Goal: Information Seeking & Learning: Learn about a topic

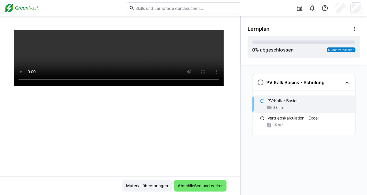
scroll to position [98, 0]
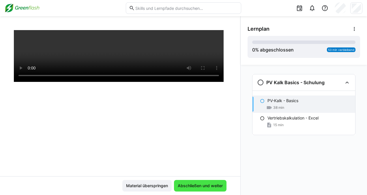
click at [192, 185] on span "Abschließen und weiter" at bounding box center [200, 186] width 47 height 6
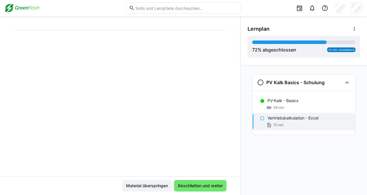
scroll to position [0, 0]
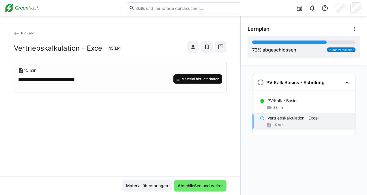
click at [194, 76] on span "Material herunterladen" at bounding box center [198, 78] width 49 height 9
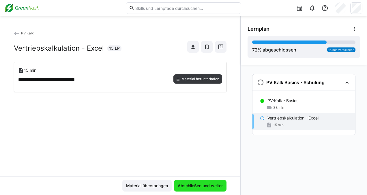
click at [206, 184] on span "Abschließen und weiter" at bounding box center [200, 186] width 47 height 6
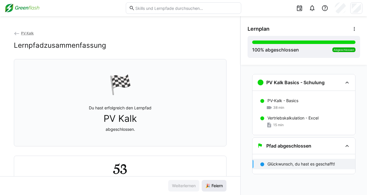
click at [221, 181] on span "🎉 Feiern" at bounding box center [214, 186] width 25 height 12
click at [20, 33] on link "PV Kalk" at bounding box center [24, 33] width 20 height 4
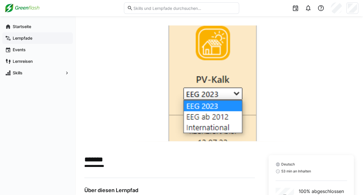
click at [23, 34] on div "Lernpfade" at bounding box center [37, 38] width 70 height 12
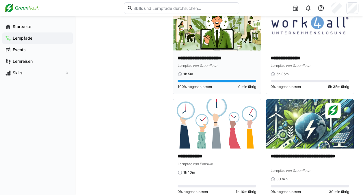
scroll to position [2512, 0]
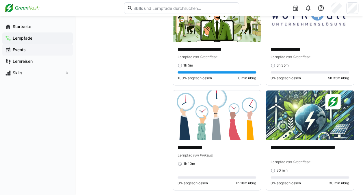
click at [18, 47] on span "Events" at bounding box center [41, 50] width 58 height 6
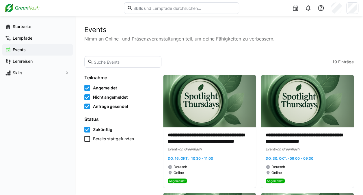
click at [88, 87] on icon at bounding box center [87, 88] width 6 height 6
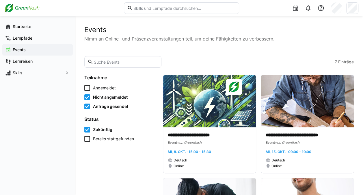
click at [90, 96] on eds-checkbox "Nicht angemeldet" at bounding box center [120, 97] width 72 height 6
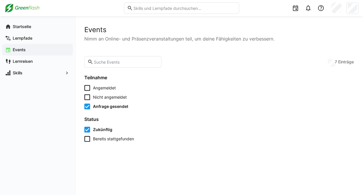
click at [90, 106] on icon at bounding box center [87, 106] width 6 height 6
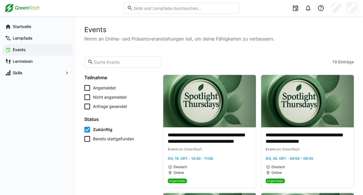
click at [98, 141] on span "Bereits stattgefunden" at bounding box center [113, 139] width 41 height 6
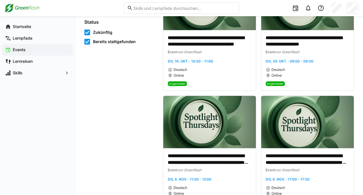
scroll to position [58, 0]
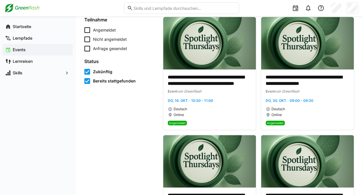
click at [105, 70] on span "Zukünftig" at bounding box center [102, 72] width 19 height 6
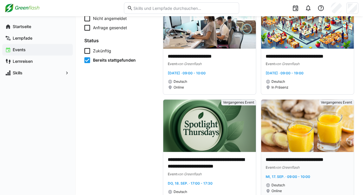
scroll to position [116, 0]
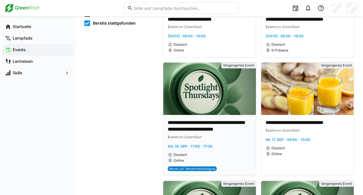
click at [211, 95] on img at bounding box center [209, 88] width 93 height 52
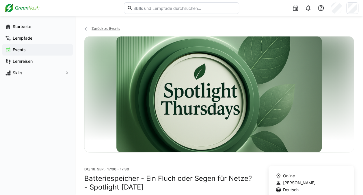
click at [224, 81] on img at bounding box center [218, 94] width 205 height 116
click at [96, 29] on span "Zurück zu Events" at bounding box center [106, 28] width 29 height 4
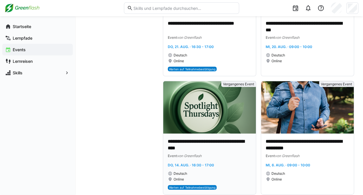
scroll to position [578, 0]
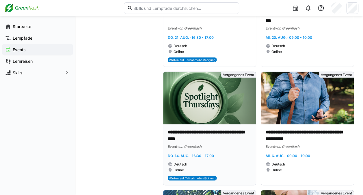
click at [226, 98] on img at bounding box center [209, 98] width 93 height 52
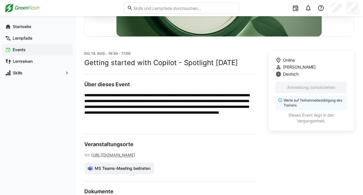
scroll to position [144, 0]
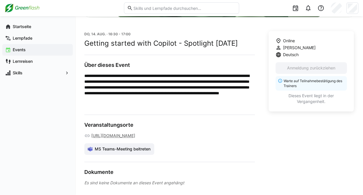
click at [135, 133] on link "[URL][DOMAIN_NAME]" at bounding box center [113, 136] width 44 height 6
click at [33, 60] on span "Lernreisen" at bounding box center [41, 61] width 58 height 6
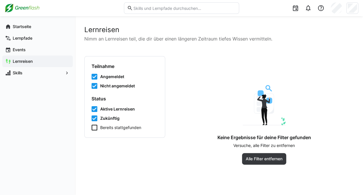
click at [127, 122] on div "Aktive Lernreisen Zukünftig Bereits stattgefunden" at bounding box center [125, 118] width 66 height 24
click at [121, 128] on span "Bereits stattgefunden" at bounding box center [120, 127] width 41 height 6
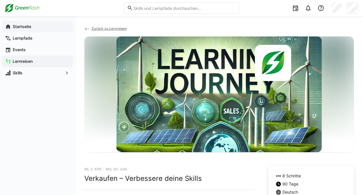
click at [0, 0] on app-navigation-label "Startseite" at bounding box center [0, 0] width 0 height 0
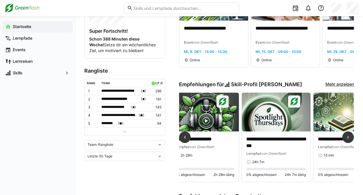
scroll to position [0, 392]
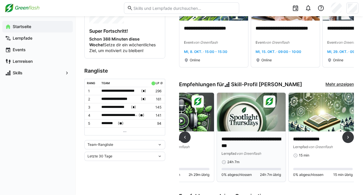
click at [255, 136] on p "**********" at bounding box center [252, 142] width 60 height 13
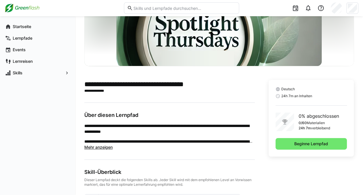
scroll to position [114, 0]
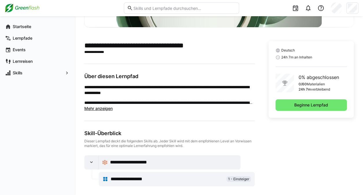
click at [101, 108] on span "Mehr anzeigen" at bounding box center [98, 108] width 28 height 5
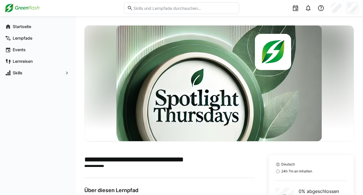
scroll to position [87, 0]
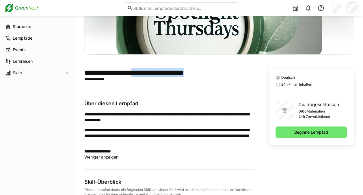
drag, startPoint x: 219, startPoint y: 73, endPoint x: 146, endPoint y: 74, distance: 73.1
click at [146, 74] on h2 "**********" at bounding box center [169, 72] width 170 height 9
drag, startPoint x: 146, startPoint y: 74, endPoint x: 151, endPoint y: 74, distance: 5.5
click at [151, 74] on h2 "**********" at bounding box center [169, 72] width 170 height 9
click at [149, 73] on h2 "**********" at bounding box center [169, 72] width 170 height 9
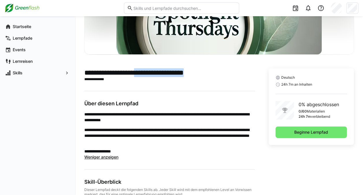
drag, startPoint x: 149, startPoint y: 71, endPoint x: 214, endPoint y: 74, distance: 64.5
click at [214, 74] on h2 "**********" at bounding box center [169, 72] width 170 height 9
copy h2 "**********"
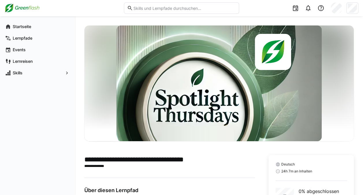
click at [187, 9] on input "text" at bounding box center [184, 7] width 103 height 5
paste input "Spotlight Thursdays"
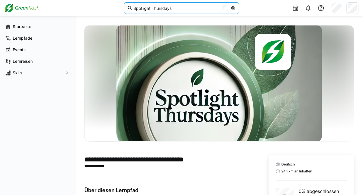
type input "Spotlight Thursdays"
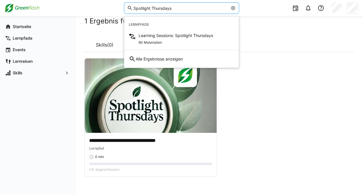
scroll to position [13, 0]
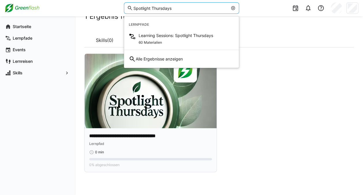
click at [149, 89] on img at bounding box center [151, 91] width 132 height 74
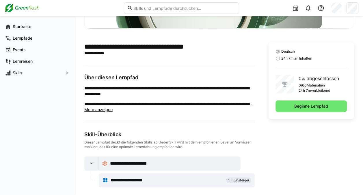
scroll to position [114, 0]
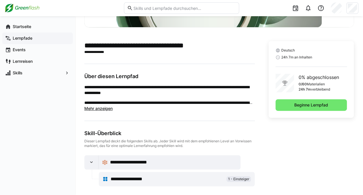
click at [35, 39] on span "Lernpfade" at bounding box center [41, 38] width 58 height 6
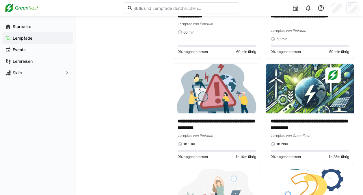
scroll to position [809, 0]
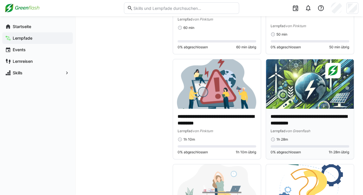
click at [291, 99] on img at bounding box center [310, 83] width 88 height 49
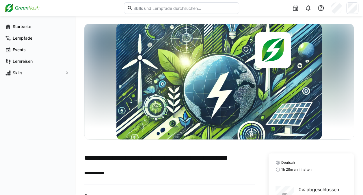
scroll to position [46, 0]
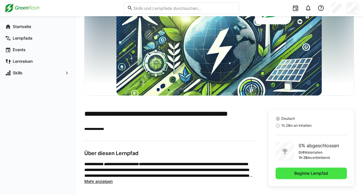
click at [307, 175] on span "Beginne Lernpfad" at bounding box center [311, 173] width 36 height 6
